Goal: Check status: Check status

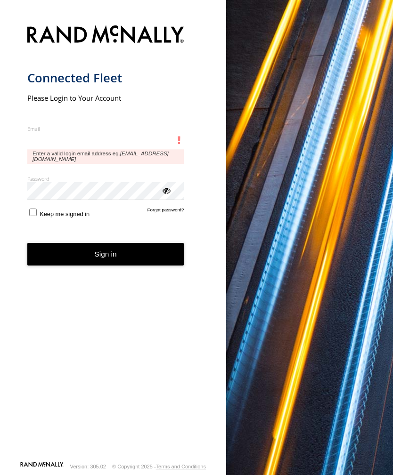
type input "**********"
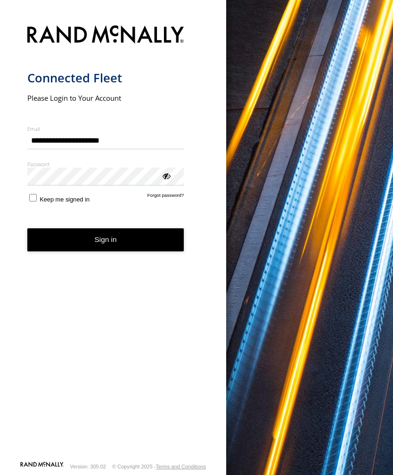
click at [106, 244] on button "Sign in" at bounding box center [105, 240] width 157 height 23
click at [122, 244] on button "Sign in" at bounding box center [105, 240] width 157 height 23
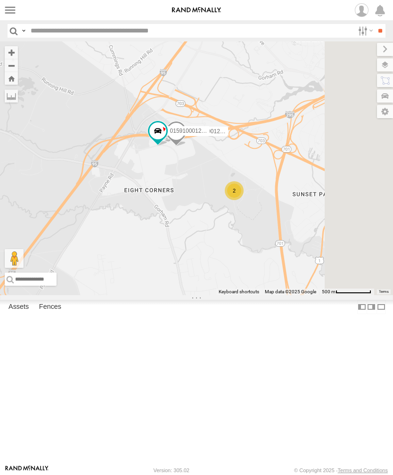
click at [13, 16] on label at bounding box center [10, 10] width 14 height 14
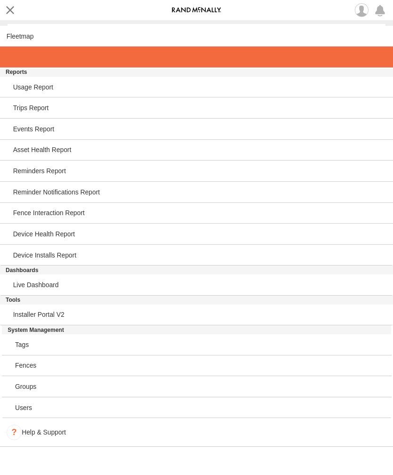
click at [16, 64] on link at bounding box center [196, 57] width 393 height 21
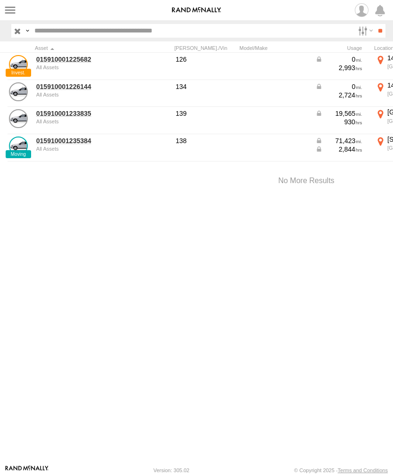
click at [66, 116] on link "015910001233835" at bounding box center [81, 113] width 91 height 8
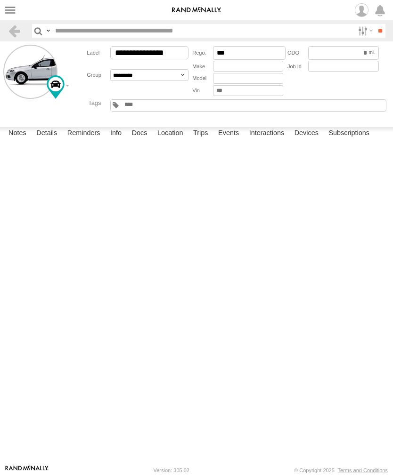
click at [230, 140] on label "Events" at bounding box center [228, 133] width 30 height 13
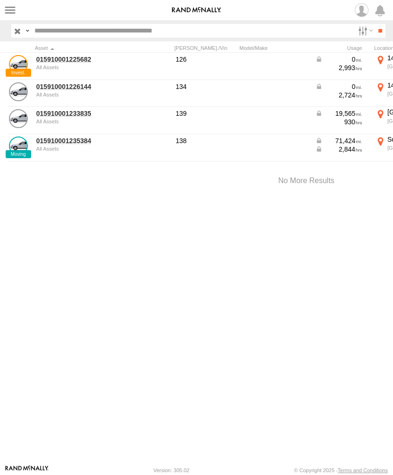
click at [69, 145] on link "015910001235384" at bounding box center [81, 141] width 91 height 8
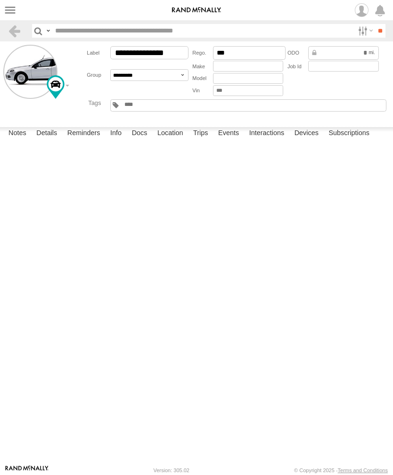
click at [235, 140] on label "Events" at bounding box center [228, 133] width 30 height 13
